Goal: Task Accomplishment & Management: Manage account settings

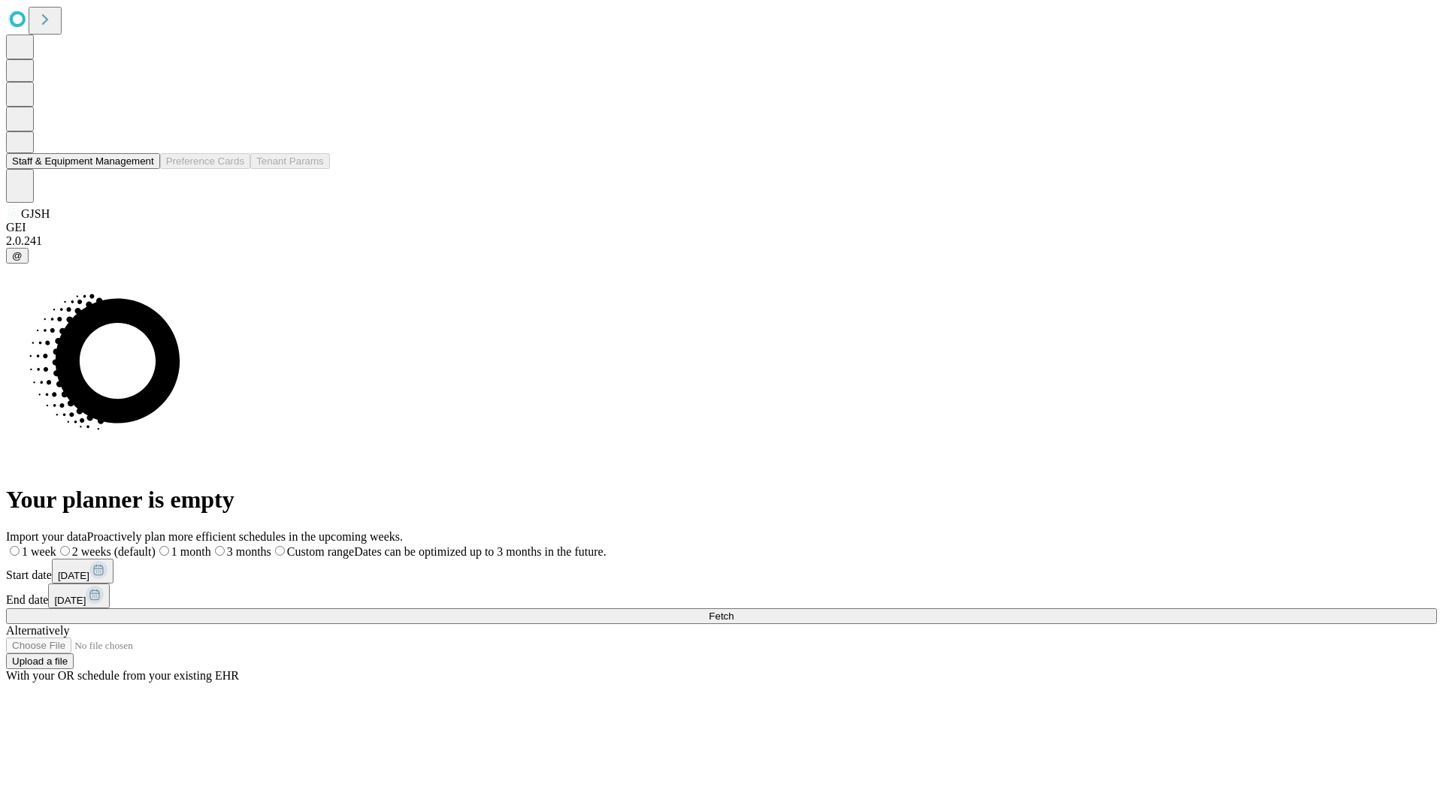
click at [144, 169] on button "Staff & Equipment Management" at bounding box center [83, 161] width 154 height 16
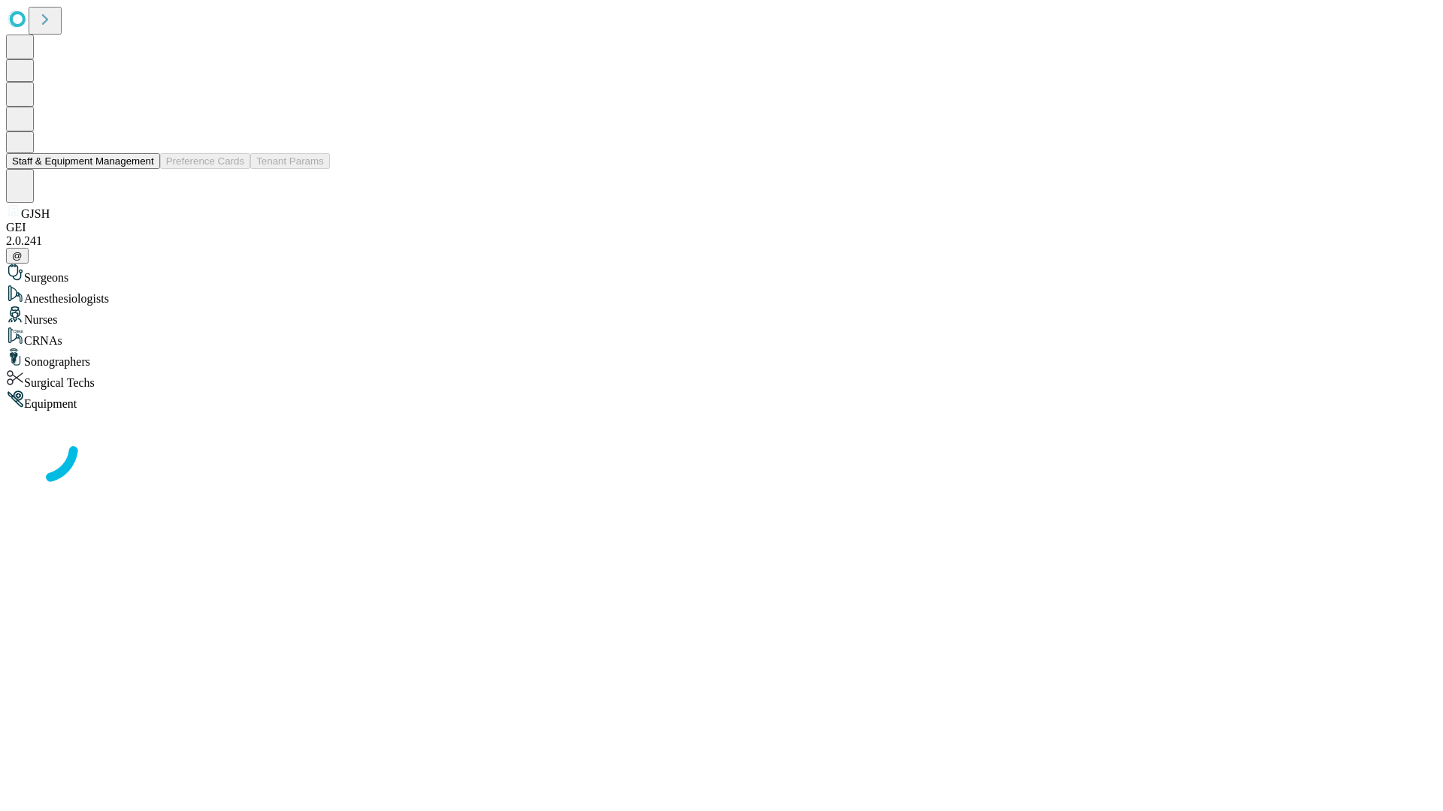
click at [144, 169] on button "Staff & Equipment Management" at bounding box center [83, 161] width 154 height 16
